Goal: Task Accomplishment & Management: Complete application form

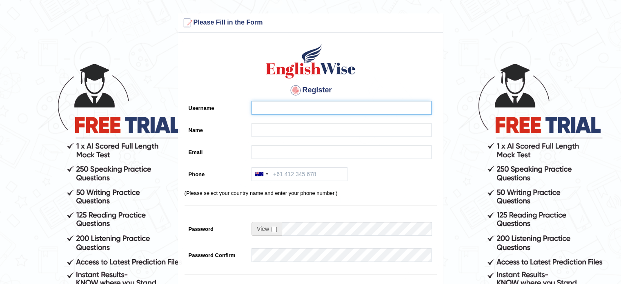
click at [289, 109] on input "Username" at bounding box center [341, 108] width 180 height 14
type input "raguwaren97"
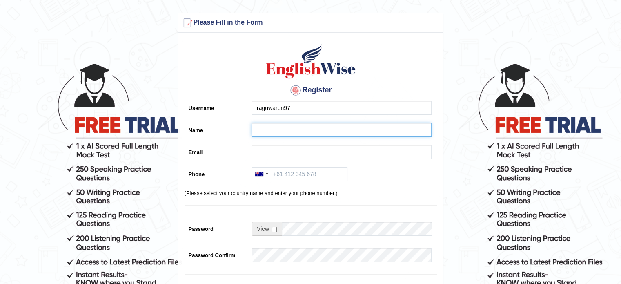
click at [269, 132] on input "Name" at bounding box center [341, 130] width 180 height 14
type input "Raguwaren Ponnusamy"
type input "raguwaren97.rg@gmail.com"
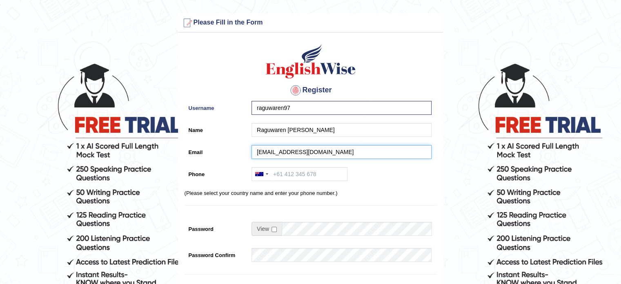
type input "+61432985865"
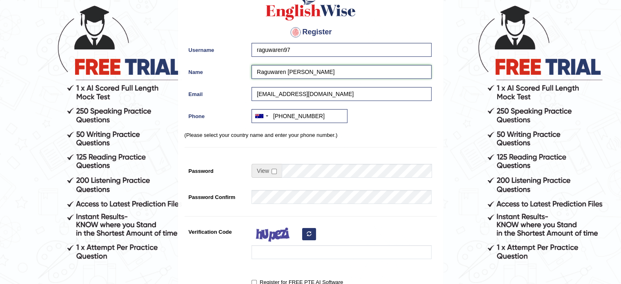
scroll to position [57, 0]
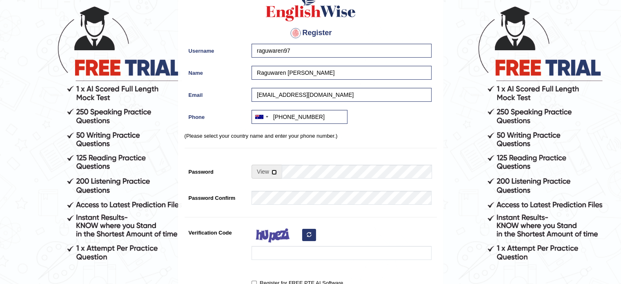
click at [273, 169] on input "checkbox" at bounding box center [273, 171] width 5 height 5
checkbox input "true"
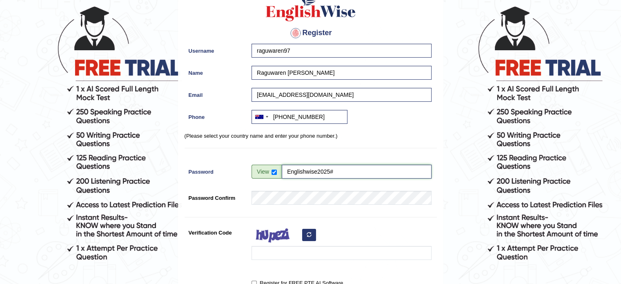
drag, startPoint x: 352, startPoint y: 169, endPoint x: 283, endPoint y: 171, distance: 69.4
click at [283, 171] on input "Englishwise2025#" at bounding box center [357, 172] width 150 height 14
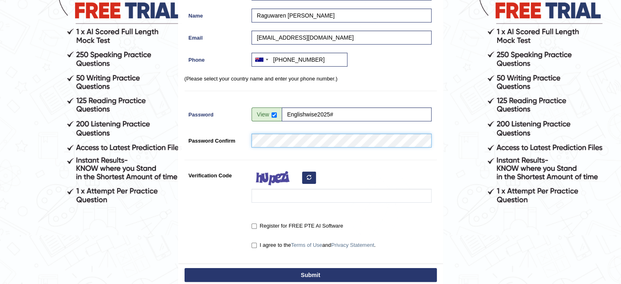
scroll to position [122, 0]
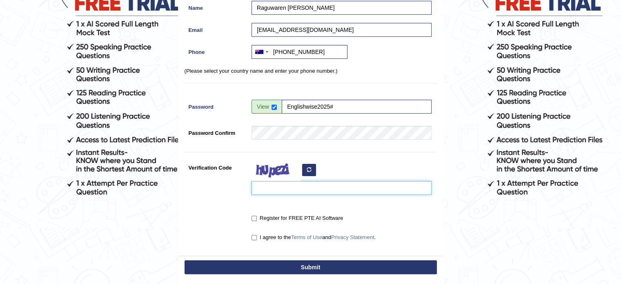
click at [282, 188] on input "Verification Code" at bounding box center [341, 188] width 180 height 14
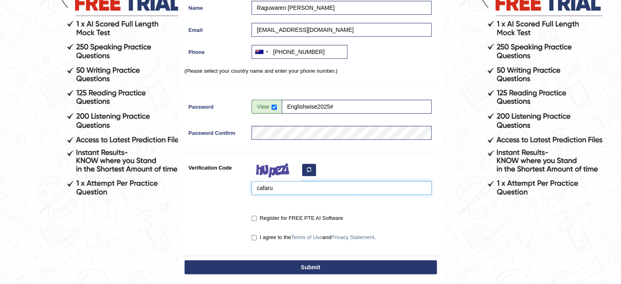
type input "cafaru"
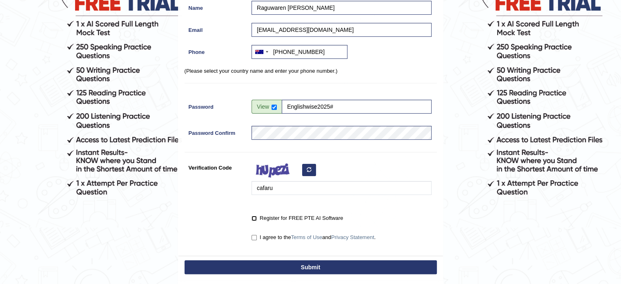
click at [256, 218] on input "Register for FREE PTE AI Software" at bounding box center [253, 218] width 5 height 5
checkbox input "true"
click at [256, 239] on input "I agree to the Terms of Use and Privacy Statement ." at bounding box center [253, 237] width 5 height 5
checkbox input "true"
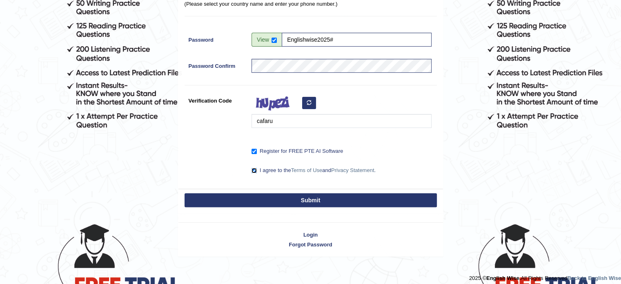
scroll to position [194, 0]
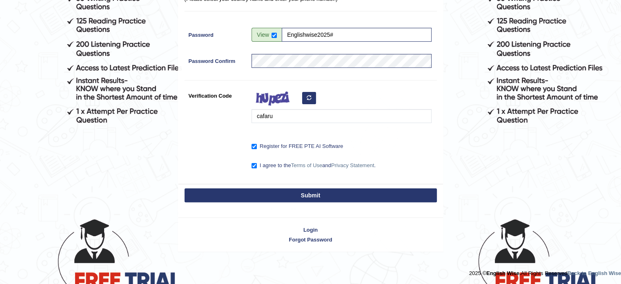
click at [310, 198] on button "Submit" at bounding box center [311, 195] width 252 height 14
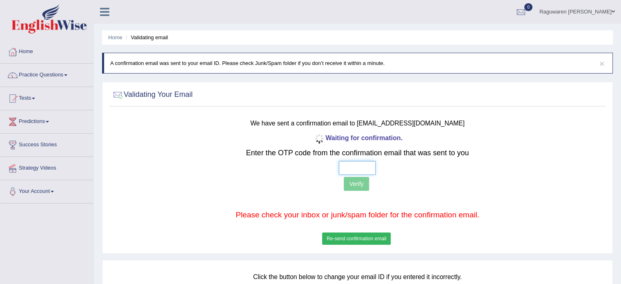
click at [358, 163] on input "text" at bounding box center [357, 168] width 37 height 14
type input "9 7 8 7"
click at [361, 187] on button "Verify" at bounding box center [356, 184] width 25 height 14
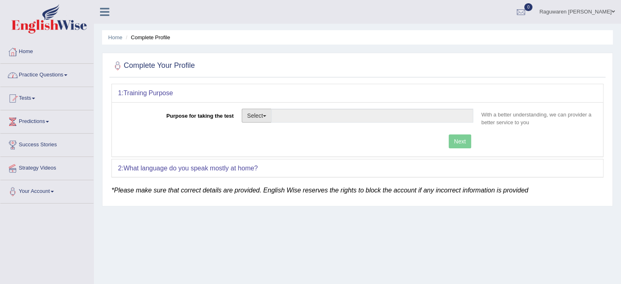
click at [262, 113] on button "Select" at bounding box center [257, 116] width 30 height 14
click at [270, 146] on link "Permanent Residency" at bounding box center [278, 143] width 73 height 11
type input "Permanent Residency"
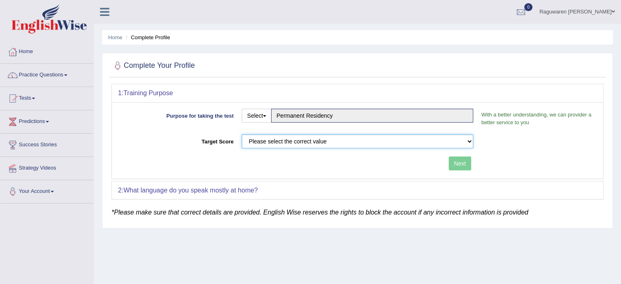
click at [296, 143] on select "Please select the correct value 50 (6 bands) 58 (6.5 bands) 65 (7 bands) 79 (8 …" at bounding box center [357, 141] width 231 height 14
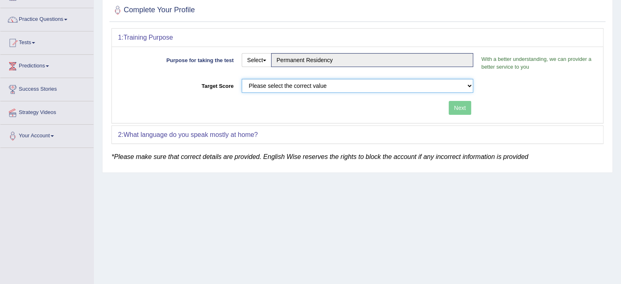
scroll to position [69, 0]
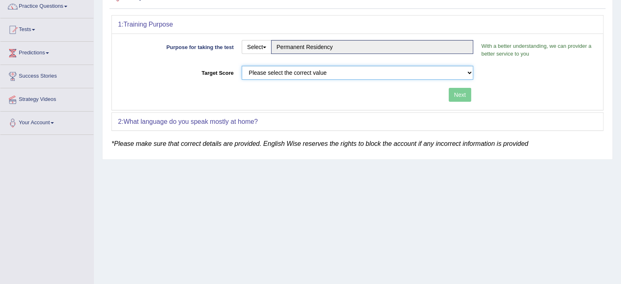
click at [468, 71] on select "Please select the correct value 50 (6 bands) 58 (6.5 bands) 65 (7 bands) 79 (8 …" at bounding box center [357, 73] width 231 height 14
select select "79"
click at [242, 66] on select "Please select the correct value 50 (6 bands) 58 (6.5 bands) 65 (7 bands) 79 (8 …" at bounding box center [357, 73] width 231 height 14
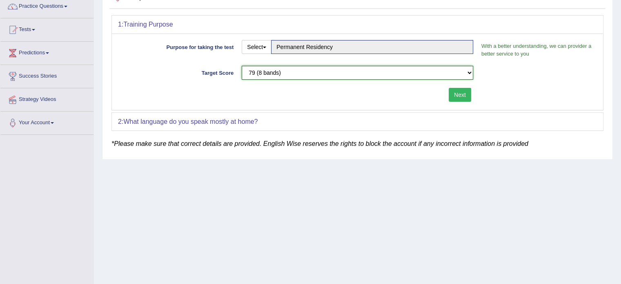
click at [465, 73] on select "Please select the correct value 50 (6 bands) 58 (6.5 bands) 65 (7 bands) 79 (8 …" at bounding box center [357, 73] width 231 height 14
click at [400, 144] on em "*Please make sure that correct details are provided. English Wise reserves the …" at bounding box center [319, 143] width 417 height 7
click at [461, 97] on button "Next" at bounding box center [460, 95] width 22 height 14
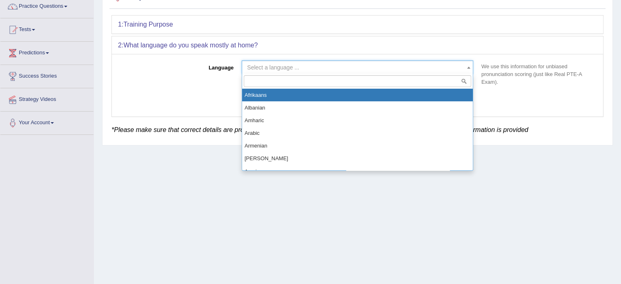
click at [340, 67] on span "Select a language ..." at bounding box center [355, 67] width 216 height 8
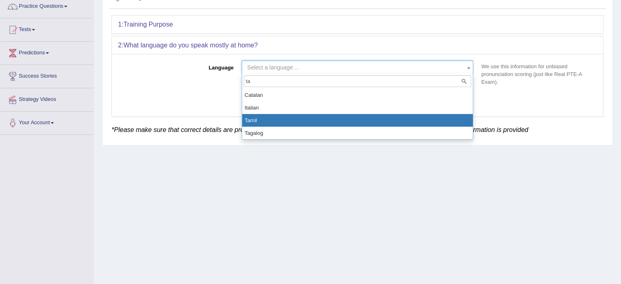
type input "ta"
select select "Tamil"
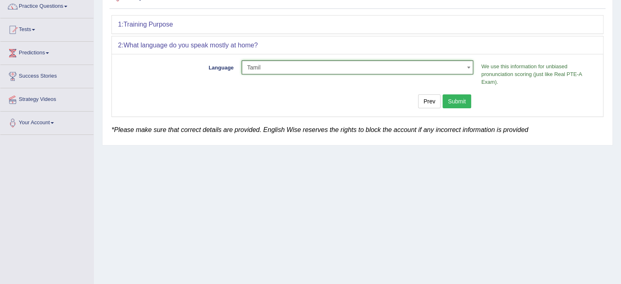
click at [454, 99] on button "Submit" at bounding box center [457, 101] width 29 height 14
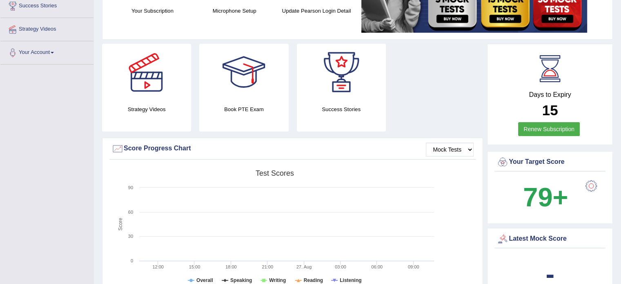
scroll to position [209, 0]
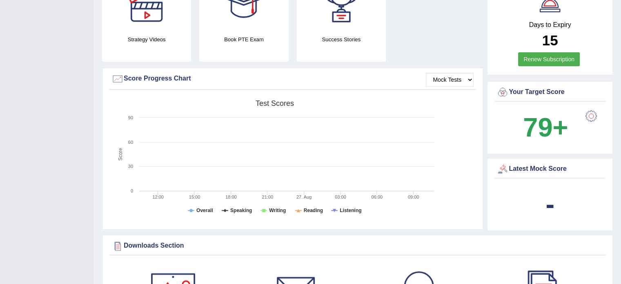
click at [592, 113] on div at bounding box center [591, 116] width 16 height 16
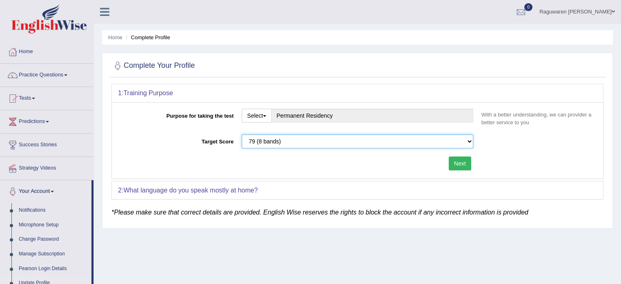
click at [467, 139] on select "Please select the correct value 50 (6 bands) 58 (6.5 bands) 65 (7 bands) 79 (8 …" at bounding box center [357, 141] width 231 height 14
click at [242, 134] on select "Please select the correct value 50 (6 bands) 58 (6.5 bands) 65 (7 bands) 79 (8 …" at bounding box center [357, 141] width 231 height 14
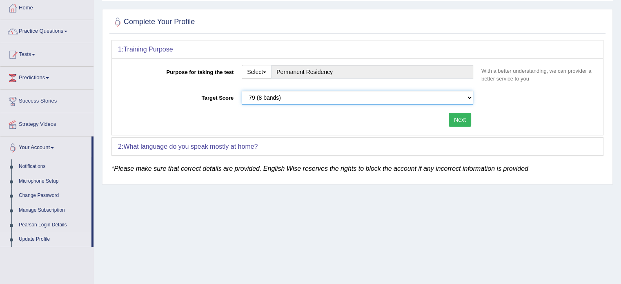
scroll to position [44, 0]
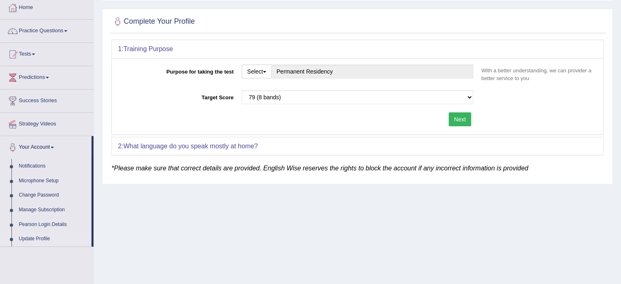
click at [461, 123] on button "Next" at bounding box center [460, 119] width 22 height 14
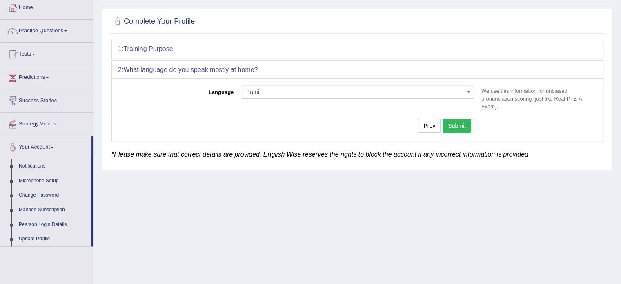
click at [461, 123] on button "Submit" at bounding box center [457, 126] width 29 height 14
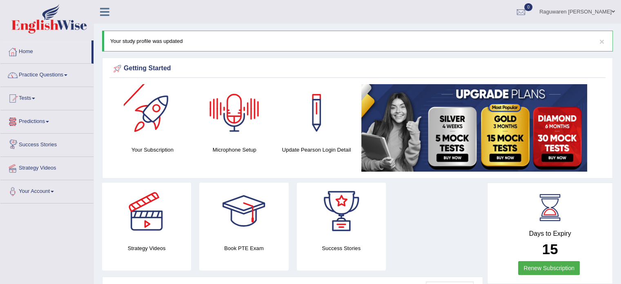
click at [43, 122] on link "Predictions" at bounding box center [46, 120] width 93 height 20
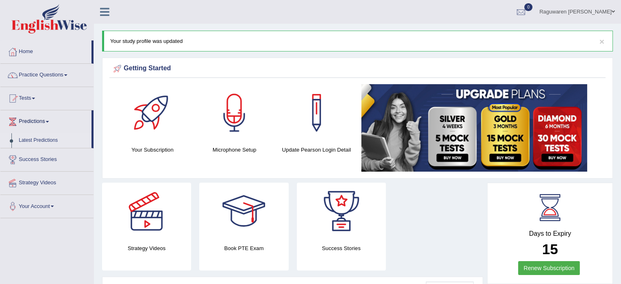
click at [44, 140] on link "Latest Predictions" at bounding box center [53, 140] width 76 height 15
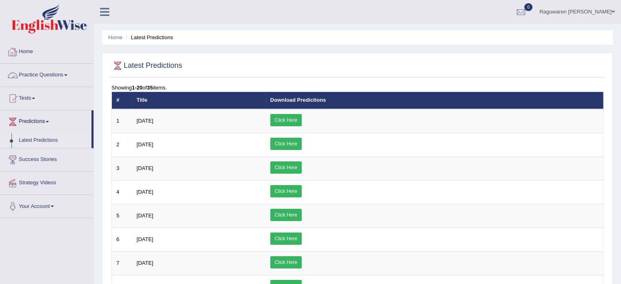
click at [52, 71] on link "Practice Questions" at bounding box center [46, 74] width 93 height 20
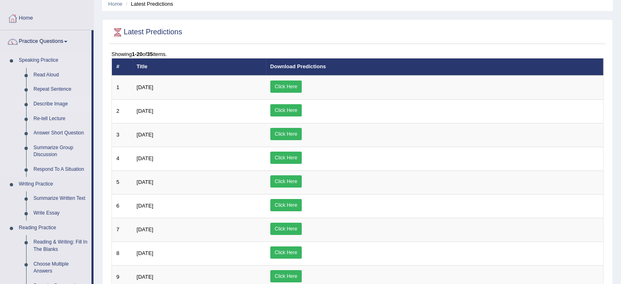
scroll to position [33, 0]
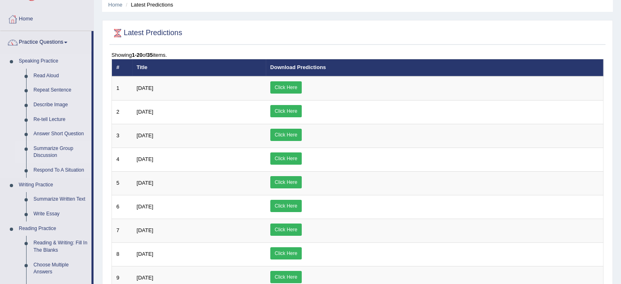
click at [54, 151] on link "Summarize Group Discussion" at bounding box center [61, 152] width 62 height 22
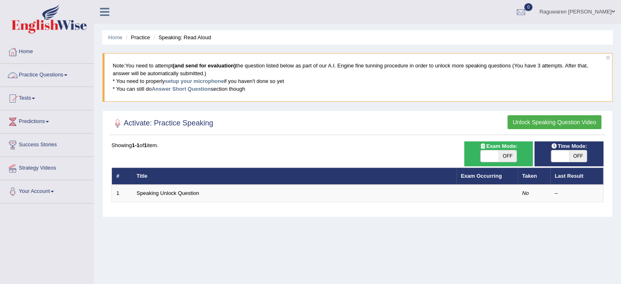
click at [56, 76] on link "Practice Questions" at bounding box center [46, 74] width 93 height 20
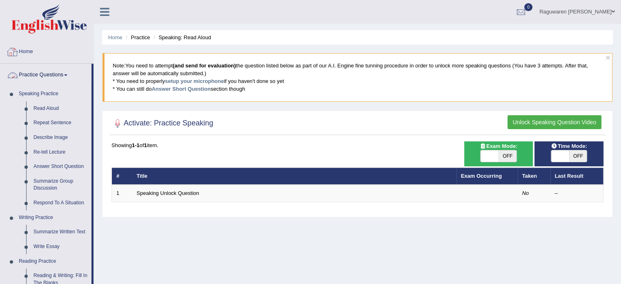
click at [32, 53] on link "Home" at bounding box center [46, 50] width 93 height 20
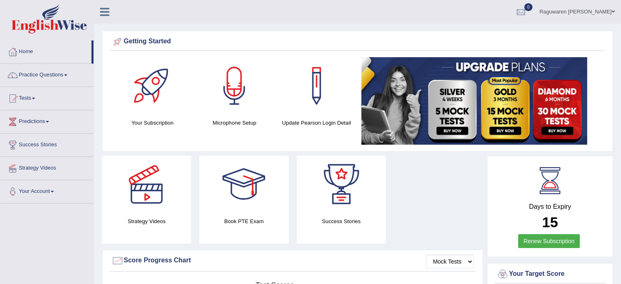
click at [162, 114] on div "Your Subscription" at bounding box center [153, 92] width 74 height 70
click at [151, 89] on div at bounding box center [152, 85] width 57 height 57
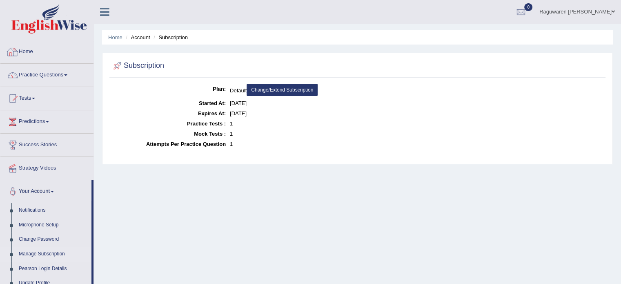
click at [33, 55] on link "Home" at bounding box center [46, 50] width 93 height 20
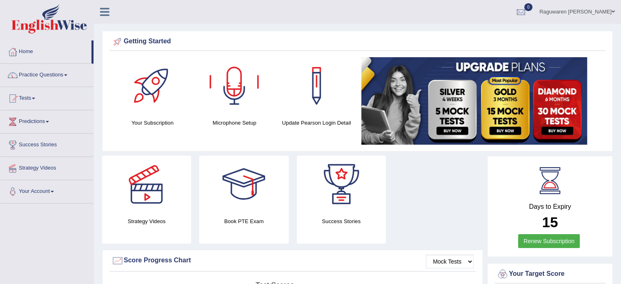
click at [450, 115] on img at bounding box center [474, 100] width 226 height 87
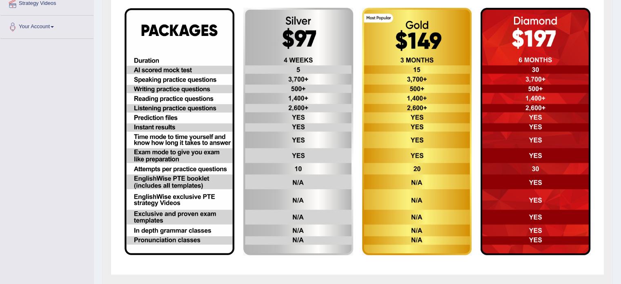
scroll to position [165, 0]
